Goal: Information Seeking & Learning: Learn about a topic

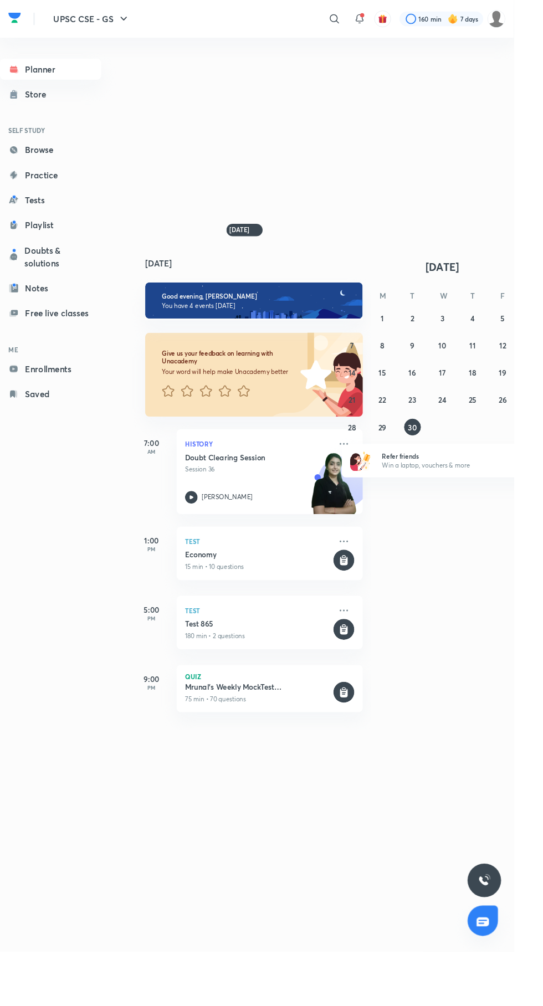
click at [380, 24] on icon at bounding box center [381, 24] width 2 height 0
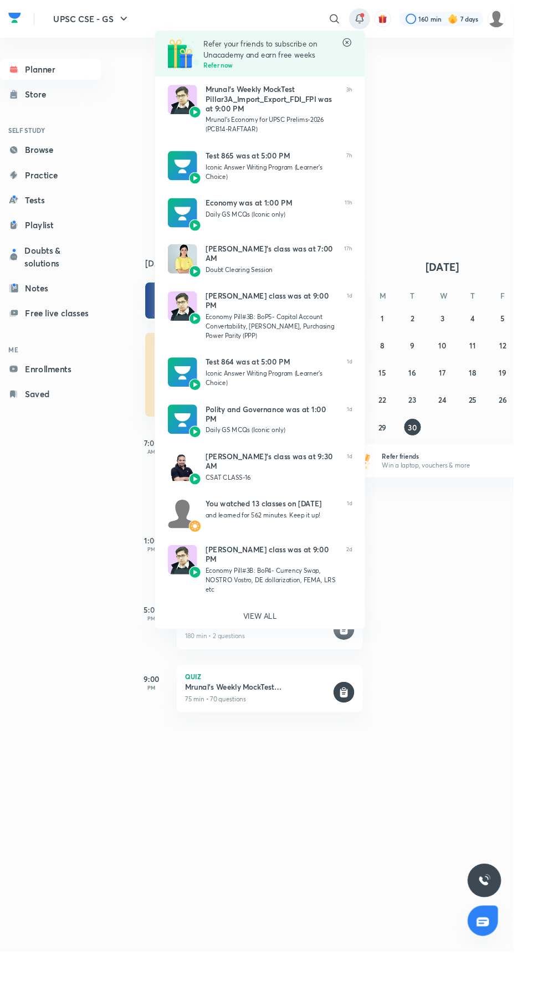
click at [485, 163] on div at bounding box center [271, 503] width 543 height 1006
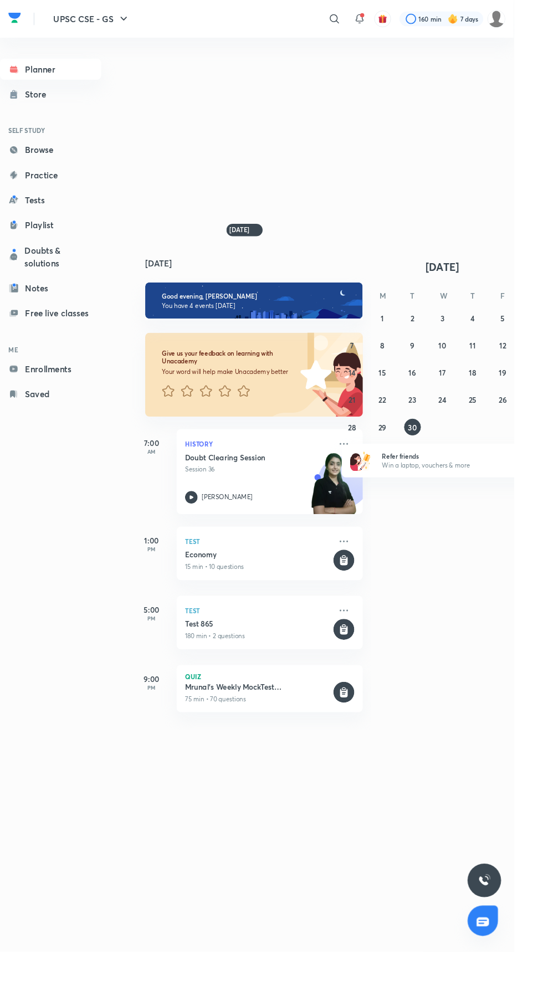
click at [352, 20] on icon at bounding box center [353, 19] width 13 height 13
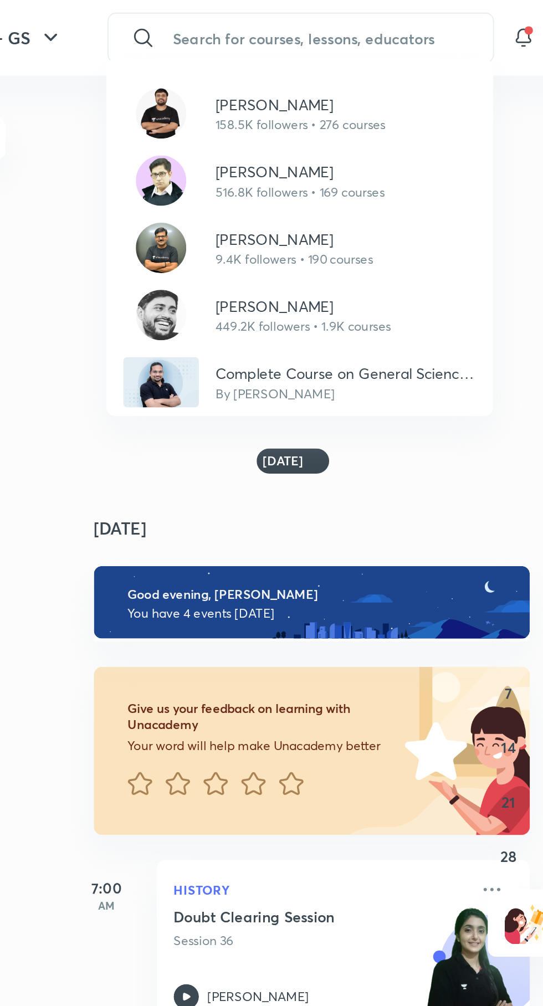
click at [234, 98] on p "516.8K followers • 169 courses" at bounding box center [262, 101] width 89 height 10
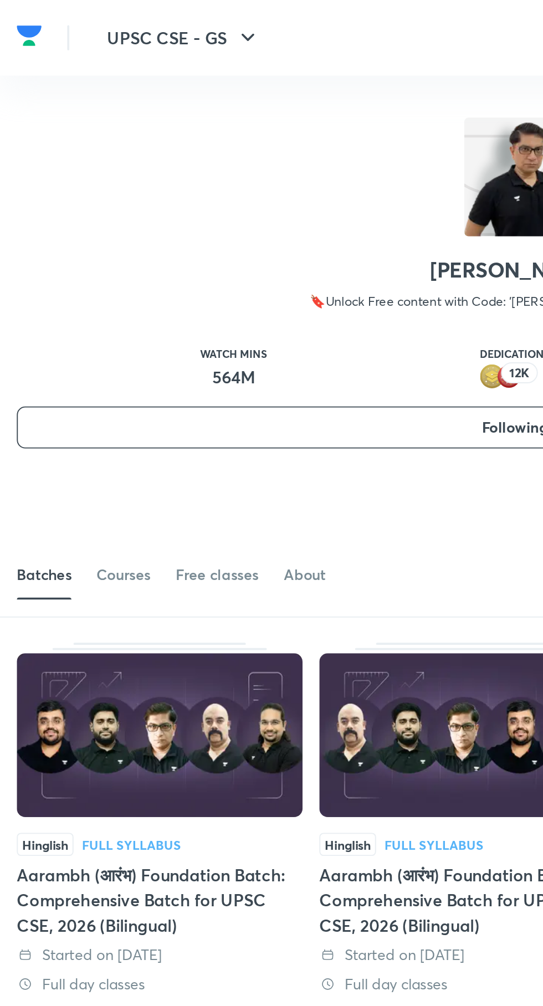
click at [52, 305] on div "Courses" at bounding box center [65, 303] width 28 height 11
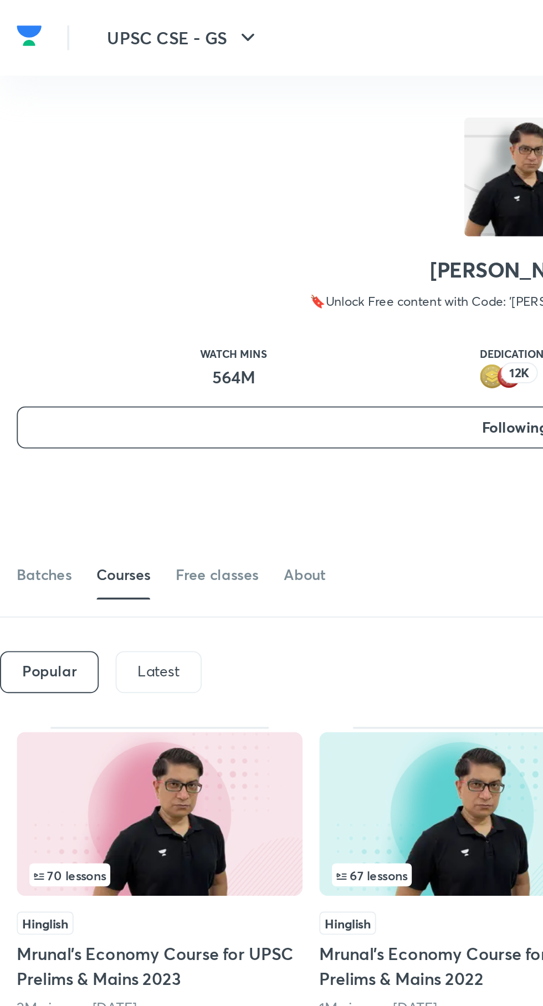
click at [86, 355] on p "Latest" at bounding box center [84, 354] width 22 height 9
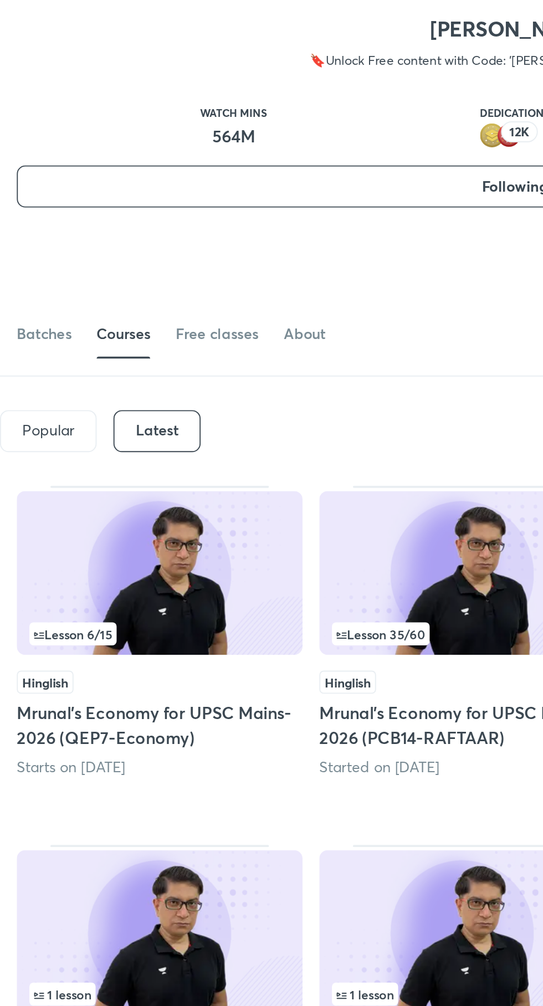
click at [233, 418] on img at bounding box center [243, 429] width 151 height 86
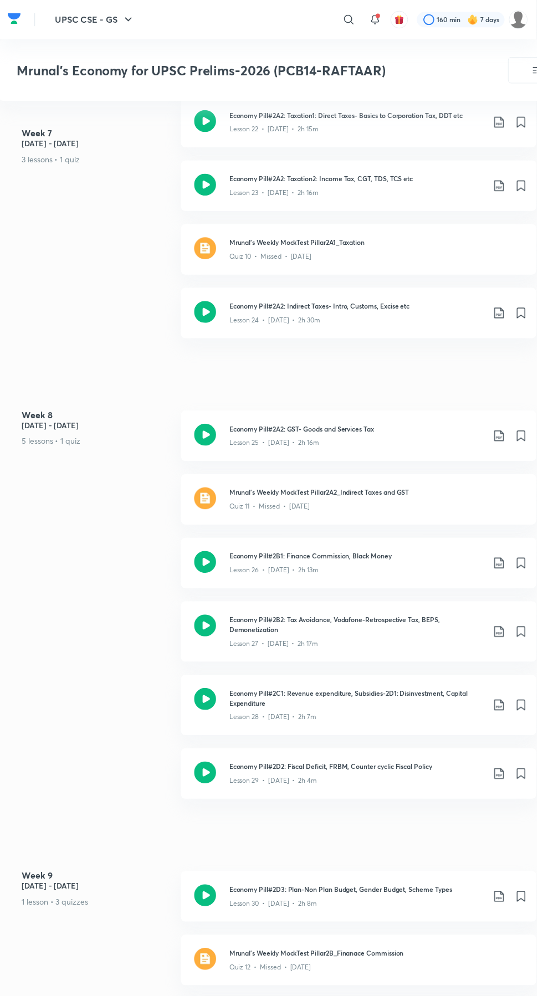
scroll to position [2917, 0]
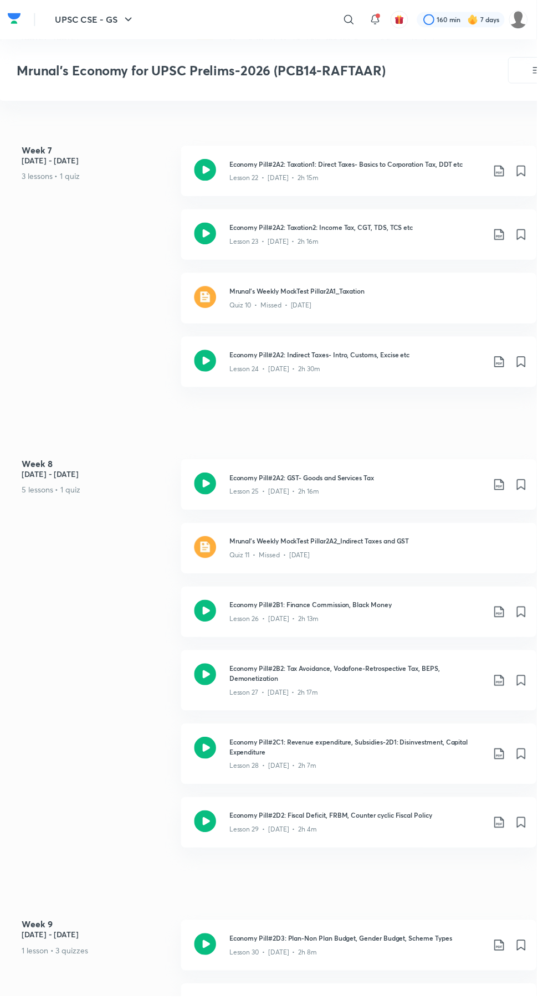
click at [206, 606] on icon at bounding box center [208, 617] width 22 height 22
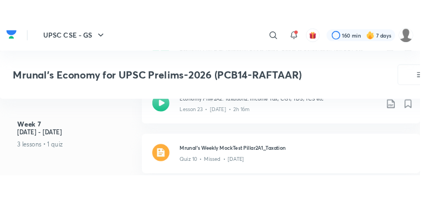
scroll to position [3046, 0]
